Goal: Task Accomplishment & Management: Complete application form

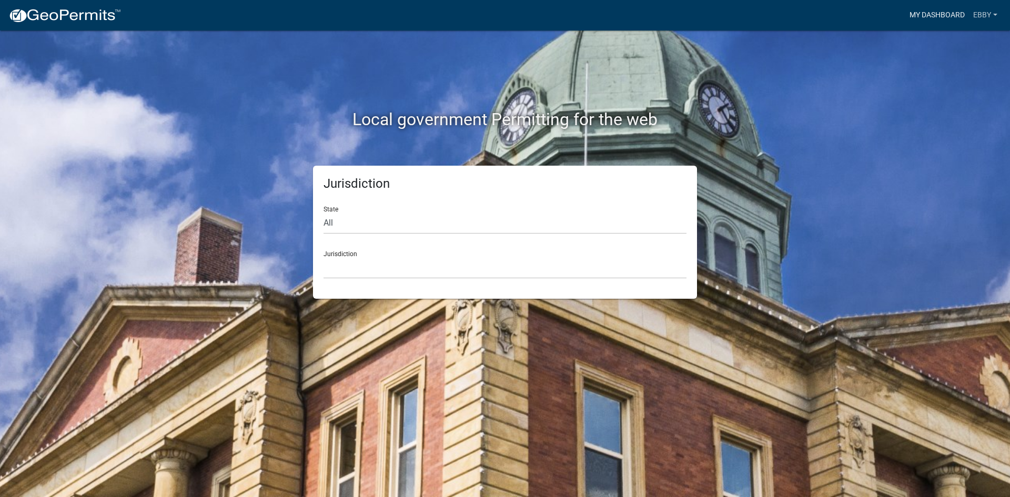
click at [918, 18] on link "My Dashboard" at bounding box center [937, 15] width 64 height 20
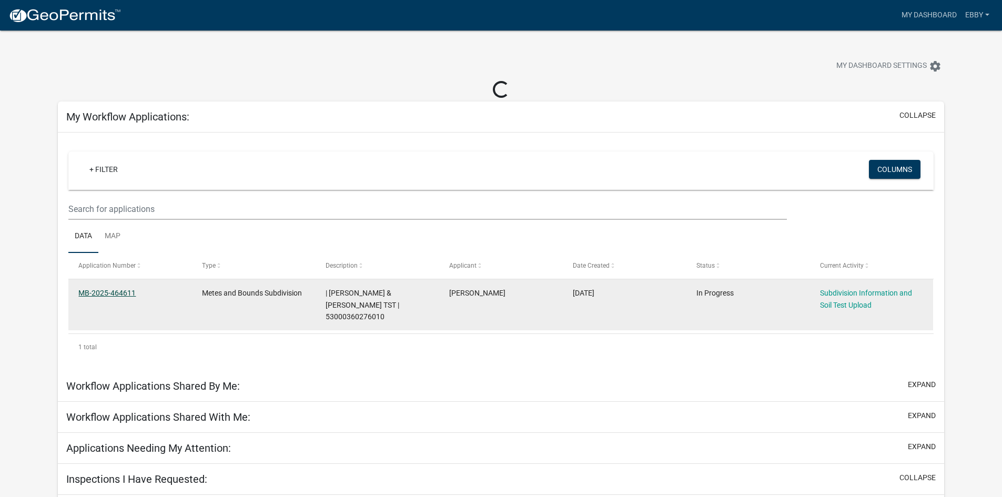
click at [117, 294] on link "MB-2025-464611" at bounding box center [106, 293] width 57 height 8
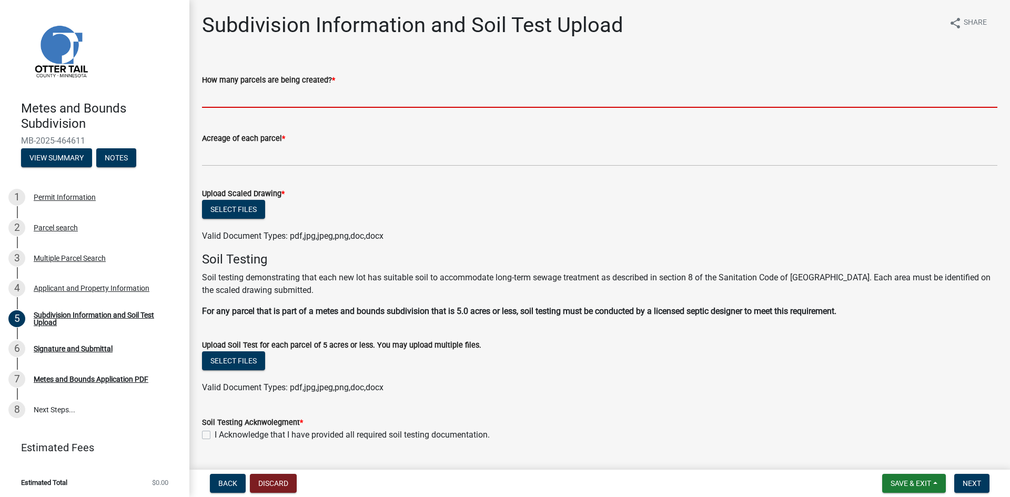
click at [227, 93] on input "text" at bounding box center [599, 97] width 795 height 22
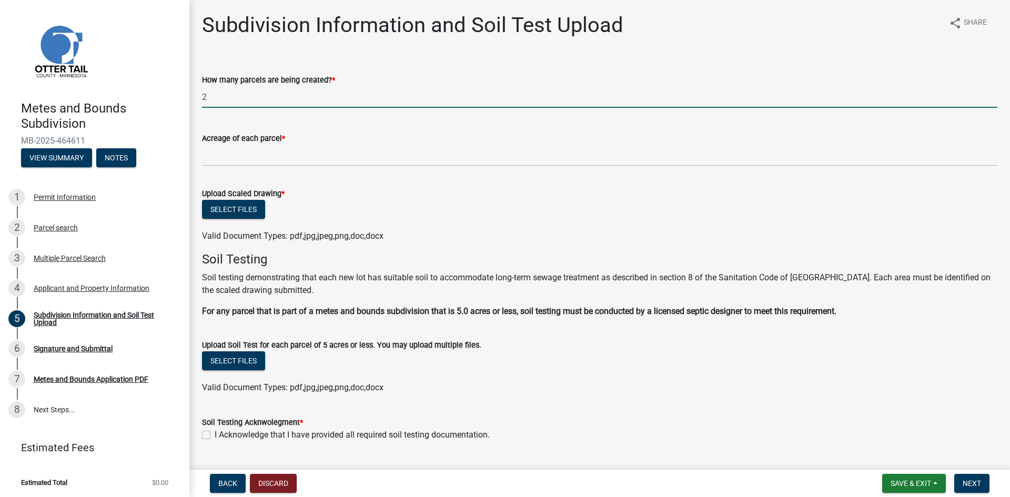
type input "2"
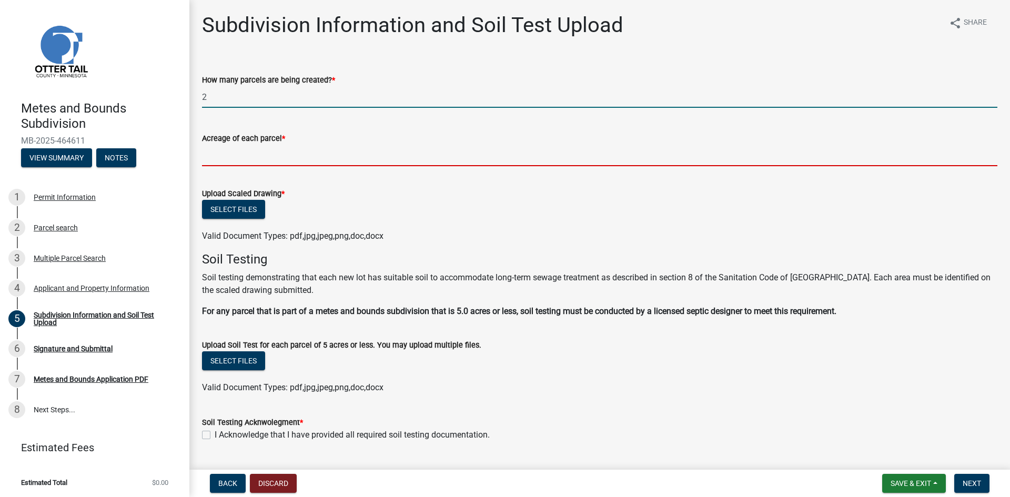
click at [258, 148] on input "Acreage of each parcel *" at bounding box center [599, 156] width 795 height 22
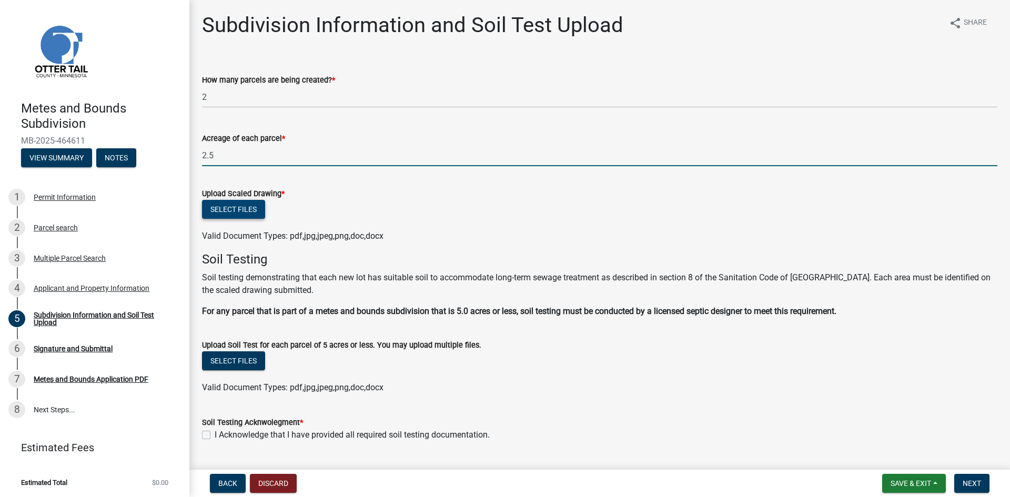
type input "2.5"
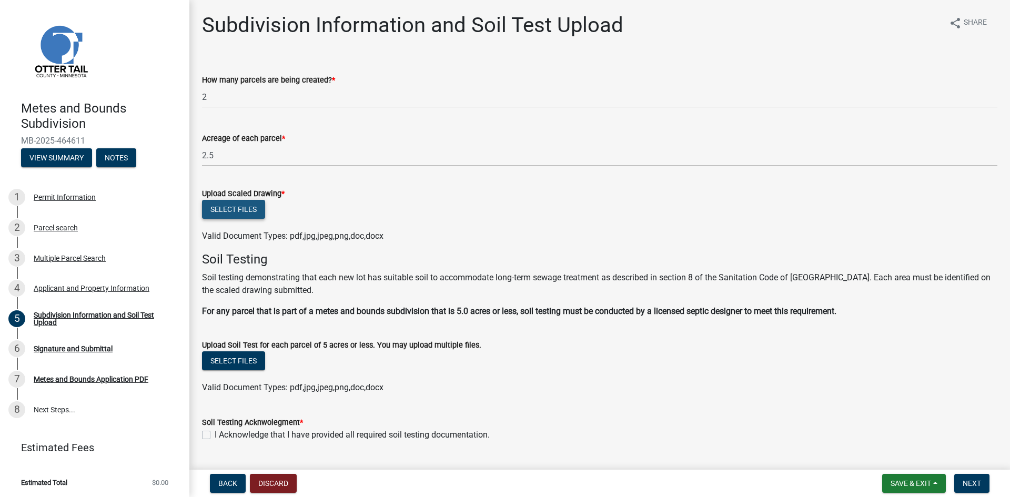
click at [230, 218] on button "Select files" at bounding box center [233, 209] width 63 height 19
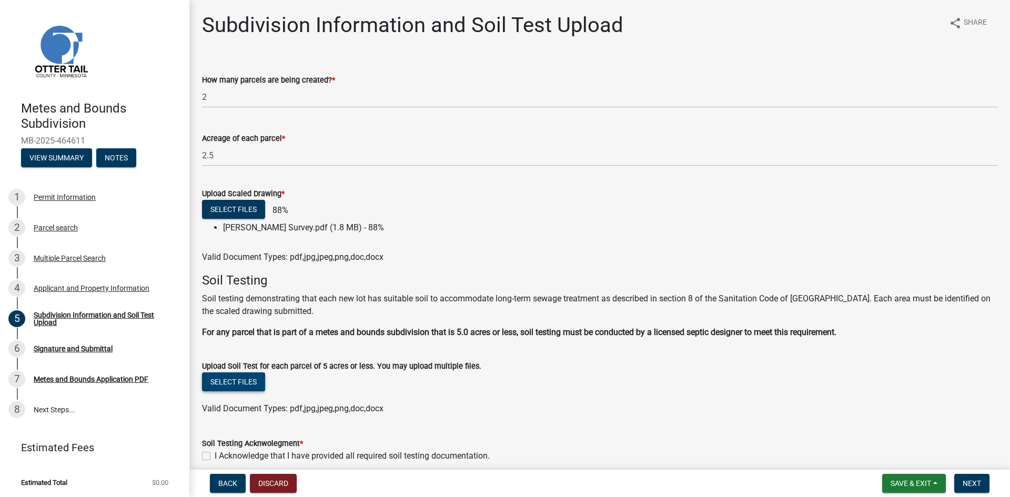
click at [255, 380] on form "Upload Soil Test for each parcel of 5 acres or less. You may upload multiple fi…" at bounding box center [599, 381] width 795 height 68
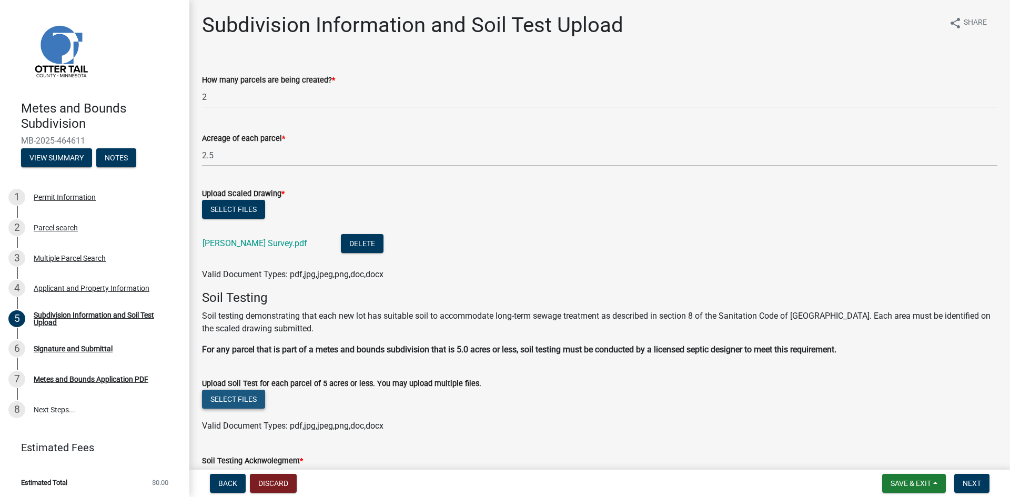
click at [233, 402] on button "Select files" at bounding box center [233, 399] width 63 height 19
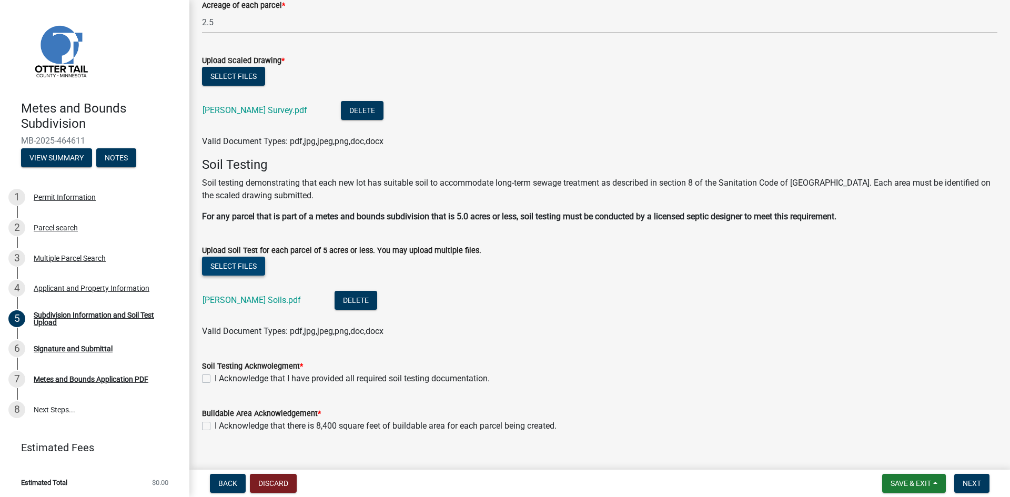
scroll to position [150, 0]
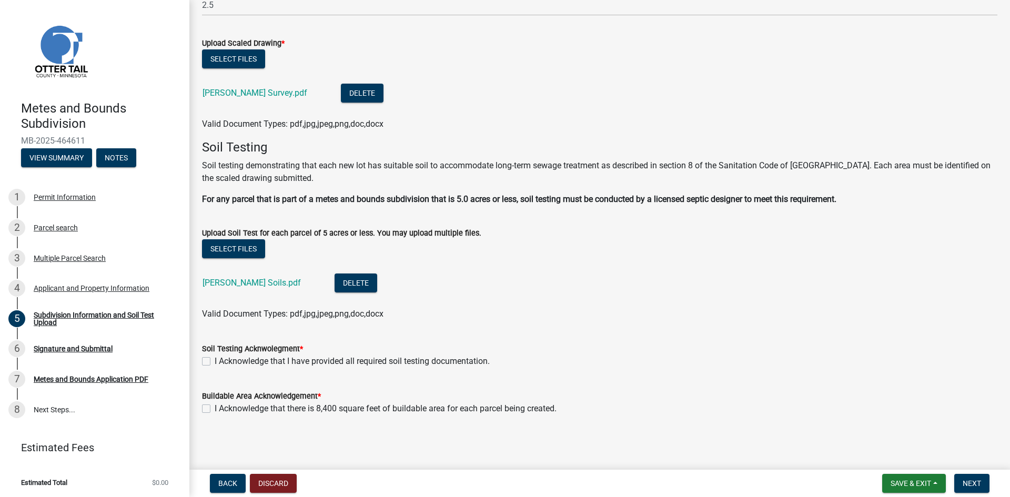
click at [225, 362] on label "I Acknowledge that I have provided all required soil testing documentation." at bounding box center [352, 361] width 275 height 13
click at [221, 362] on input "I Acknowledge that I have provided all required soil testing documentation." at bounding box center [218, 358] width 7 height 7
checkbox input "true"
click at [238, 420] on wm-data-entity-input "Buildable Area Acknowledgement * I Acknowledge that there is 8,400 square feet …" at bounding box center [599, 400] width 795 height 47
click at [239, 416] on wm-data-entity-input "Buildable Area Acknowledgement * I Acknowledge that there is 8,400 square feet …" at bounding box center [599, 400] width 795 height 47
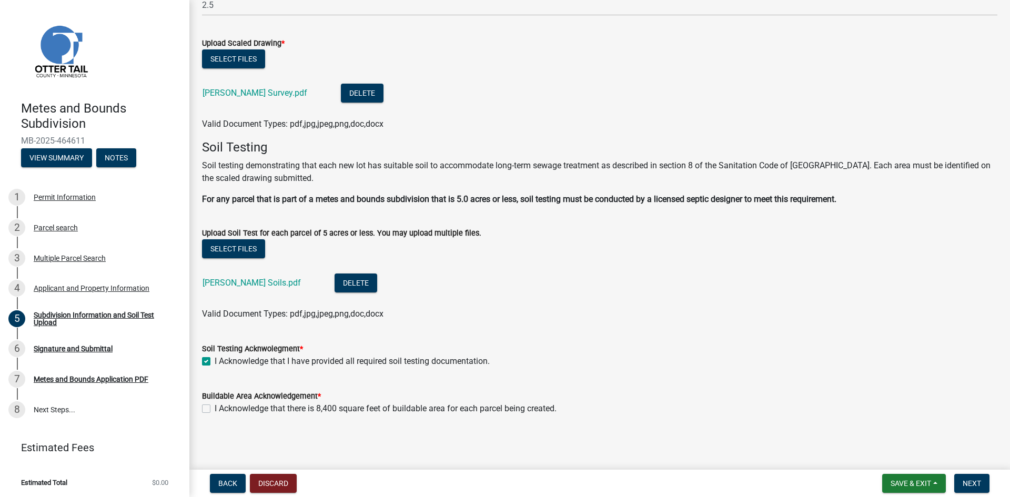
click at [272, 401] on div "Buildable Area Acknowledgement *" at bounding box center [599, 396] width 795 height 13
click at [311, 409] on label "I Acknowledge that there is 8,400 square feet of buildable area for each parcel…" at bounding box center [386, 408] width 342 height 13
click at [221, 409] on input "I Acknowledge that there is 8,400 square feet of buildable area for each parcel…" at bounding box center [218, 405] width 7 height 7
checkbox input "true"
click at [972, 481] on span "Next" at bounding box center [972, 483] width 18 height 8
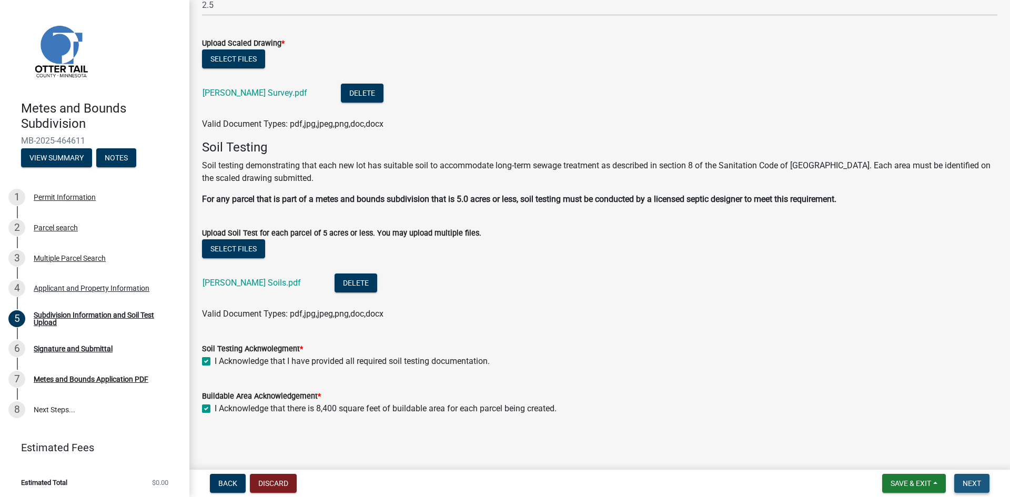
scroll to position [0, 0]
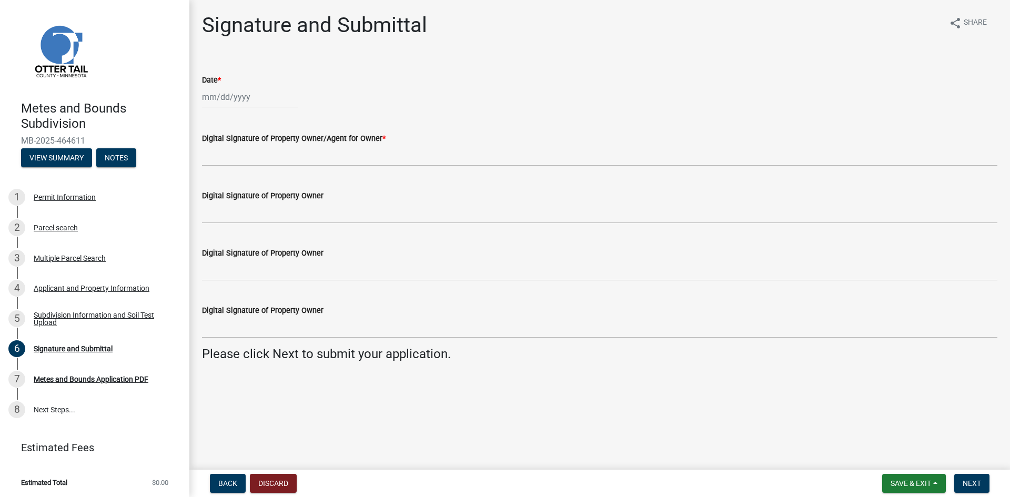
click at [270, 111] on wm-data-entity-input "Date *" at bounding box center [599, 88] width 795 height 58
click at [258, 102] on div at bounding box center [250, 97] width 96 height 22
select select "8"
select select "2025"
click at [214, 204] on div "18" at bounding box center [212, 203] width 17 height 17
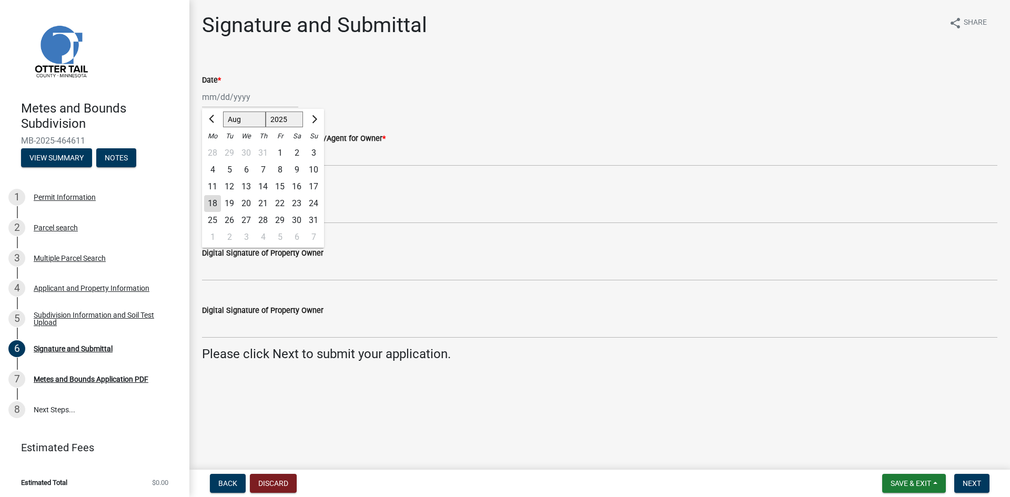
type input "[DATE]"
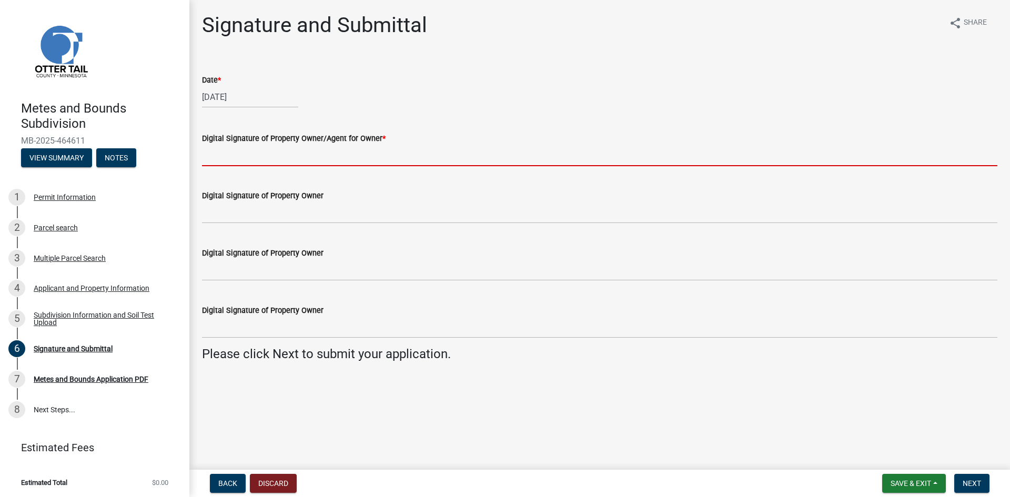
click at [358, 156] on input "Digital Signature of Property Owner/Agent for Owner *" at bounding box center [599, 156] width 795 height 22
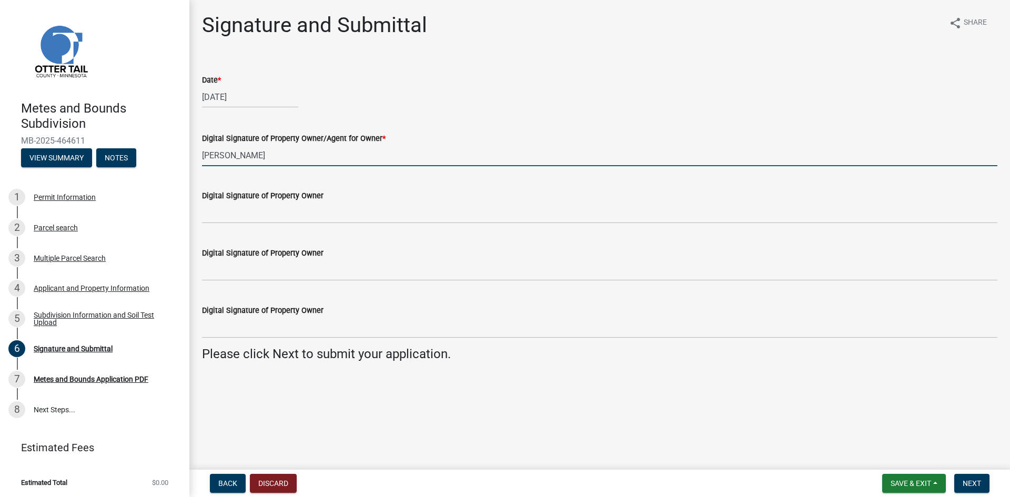
click at [205, 158] on input "[PERSON_NAME]" at bounding box center [599, 156] width 795 height 22
type input "[PERSON_NAME]"
click at [987, 496] on nav "Back Discard Save & Exit Save Save & Exit Next" at bounding box center [599, 483] width 821 height 27
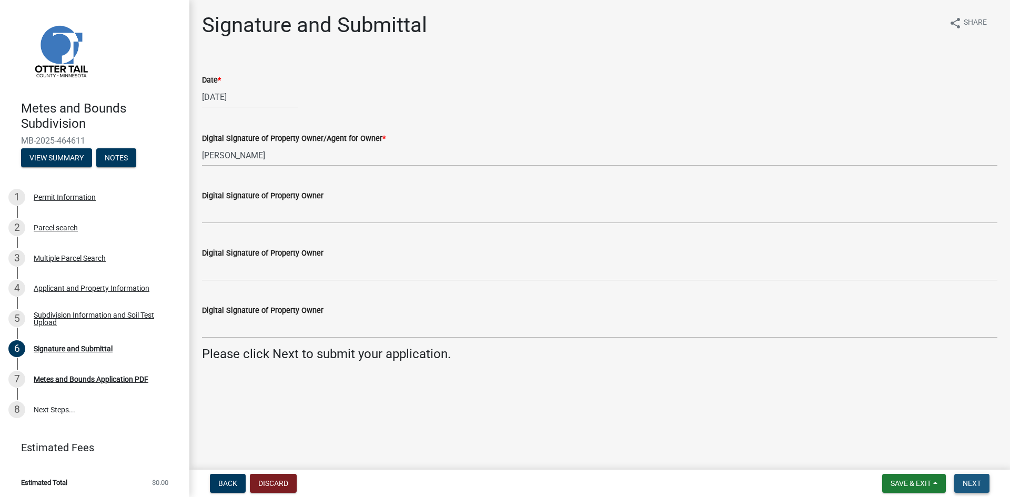
click at [983, 488] on button "Next" at bounding box center [971, 483] width 35 height 19
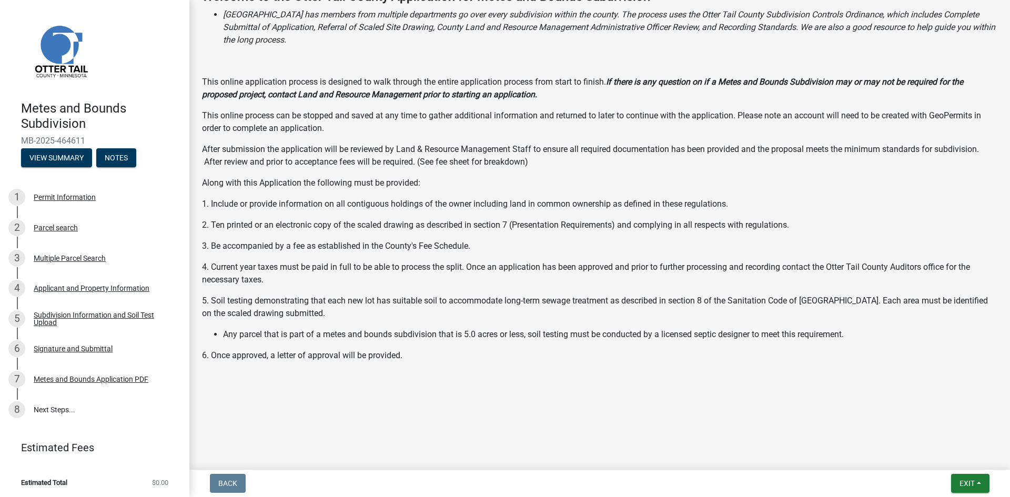
scroll to position [170, 0]
click at [970, 489] on button "Exit" at bounding box center [970, 483] width 38 height 19
click at [953, 467] on button "Save & Exit" at bounding box center [947, 455] width 84 height 25
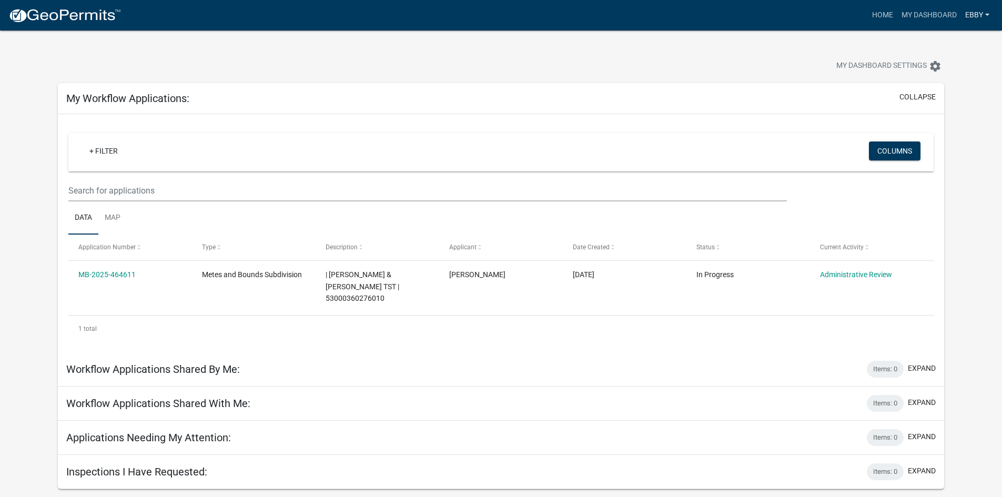
click at [976, 14] on link "Ebby" at bounding box center [977, 15] width 33 height 20
click at [938, 75] on link "Logout" at bounding box center [952, 77] width 84 height 25
